Goal: Task Accomplishment & Management: Use online tool/utility

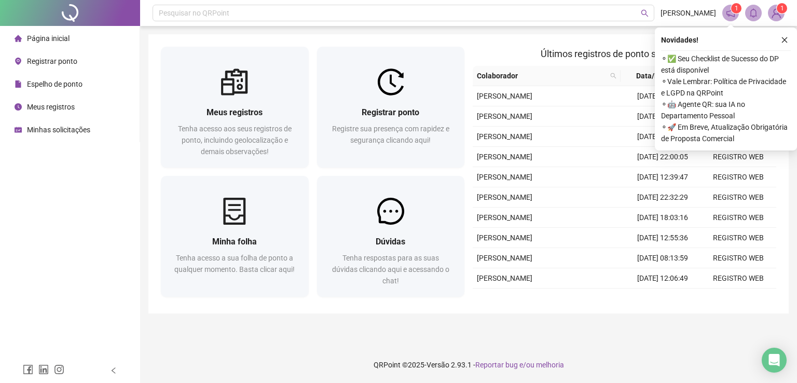
click at [359, 106] on div "Registrar ponto" at bounding box center [390, 112] width 123 height 13
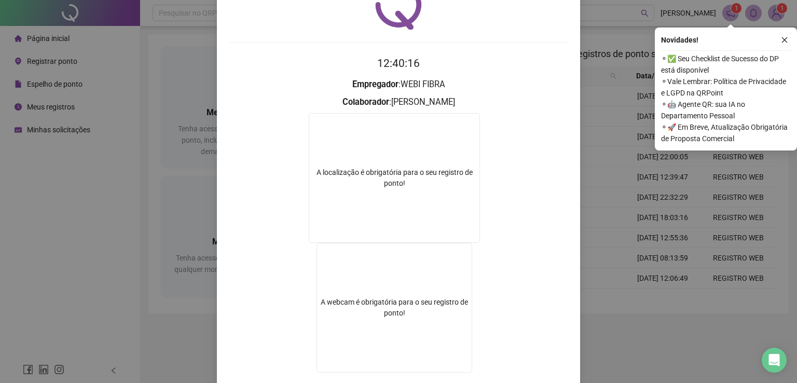
scroll to position [117, 0]
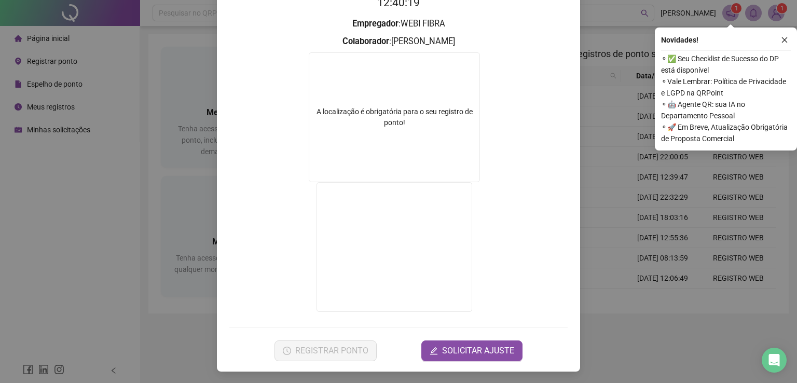
click at [658, 276] on div "Registro de ponto web 12:40:19 Empregador : WEBI FIBRA Colaborador : [PERSON_NA…" at bounding box center [398, 191] width 797 height 383
click at [417, 125] on span "Registre sua presença com rapidez e segurança clicando aqui!" at bounding box center [390, 135] width 117 height 20
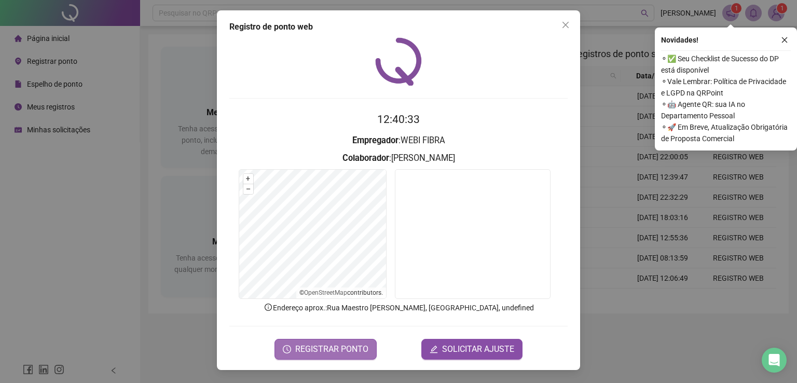
click at [309, 345] on span "REGISTRAR PONTO" at bounding box center [331, 349] width 73 height 12
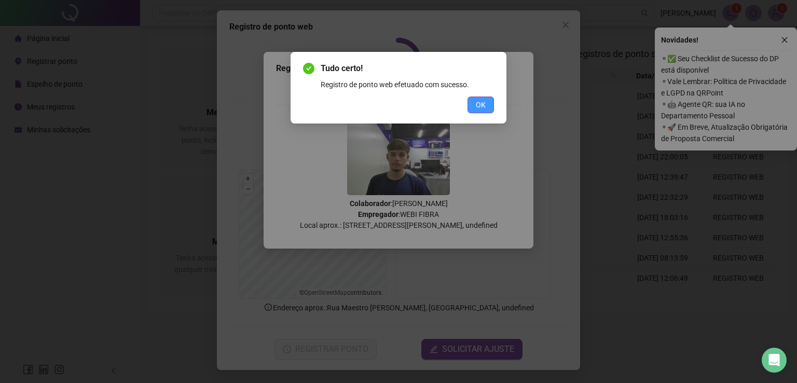
click at [479, 107] on span "OK" at bounding box center [481, 104] width 10 height 11
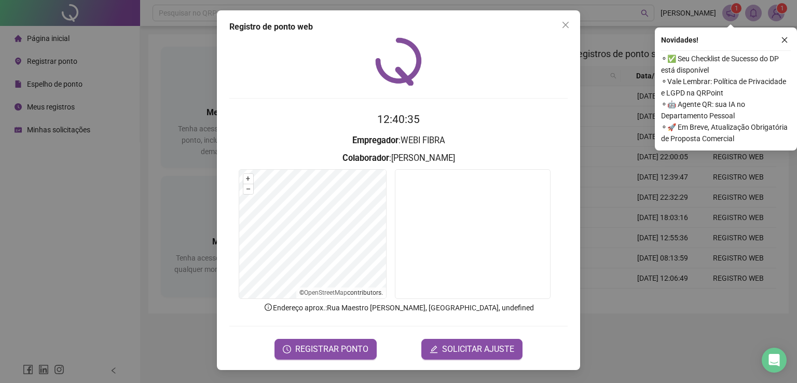
click at [654, 202] on div "Registro de ponto web 12:40:35 Empregador : WEBI FIBRA Colaborador : [PERSON_NA…" at bounding box center [398, 191] width 797 height 383
